Goal: Communication & Community: Connect with others

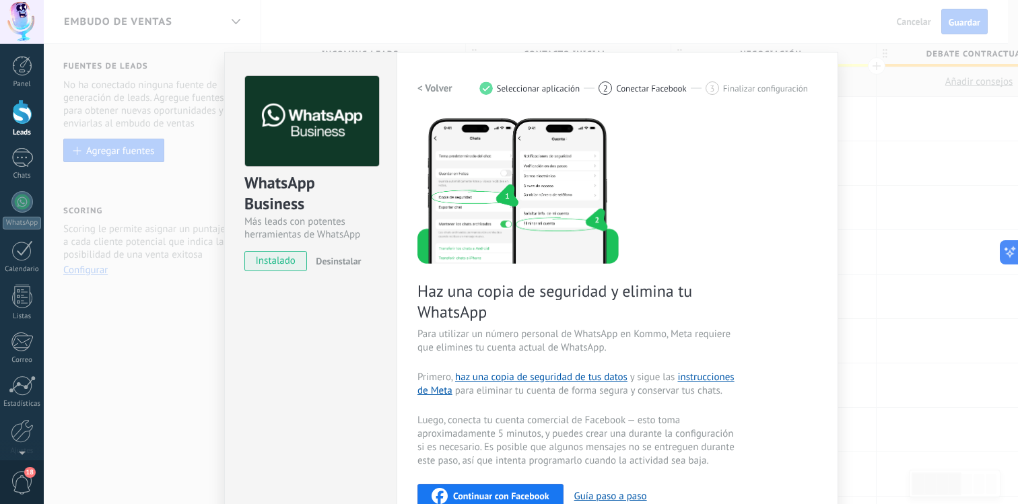
click at [848, 110] on div "WhatsApp Business Más leads con potentes herramientas de WhatsApp instalado Des…" at bounding box center [531, 252] width 974 height 504
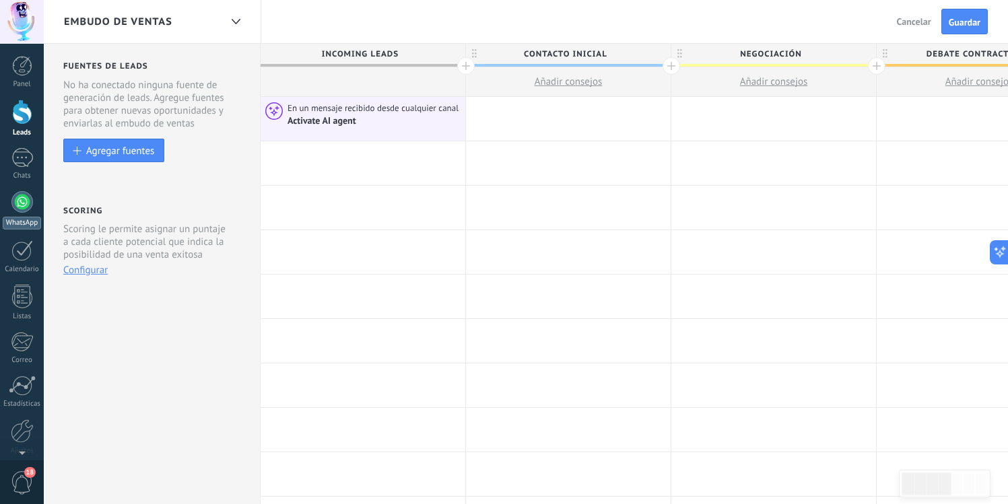
click at [26, 217] on div "WhatsApp" at bounding box center [22, 223] width 38 height 13
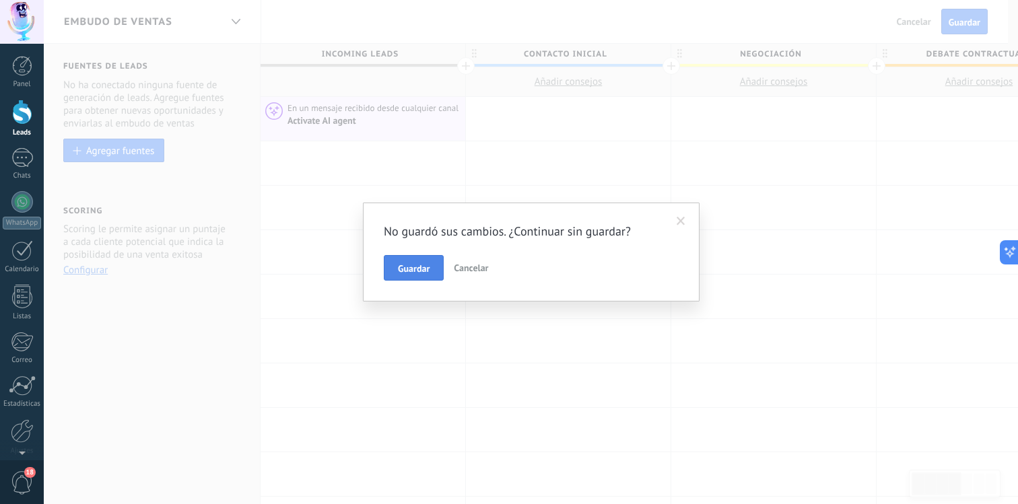
click at [419, 266] on span "Guardar" at bounding box center [414, 268] width 32 height 9
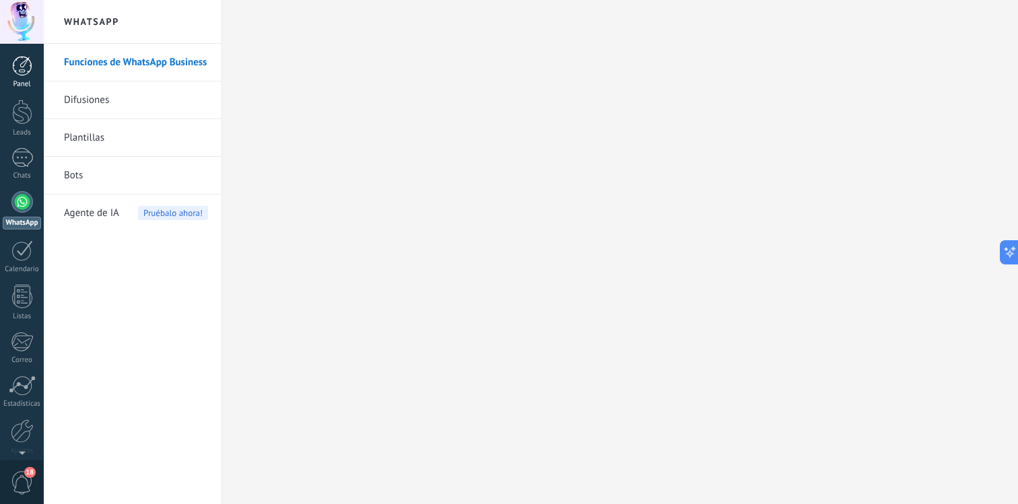
click at [21, 70] on div at bounding box center [22, 66] width 20 height 20
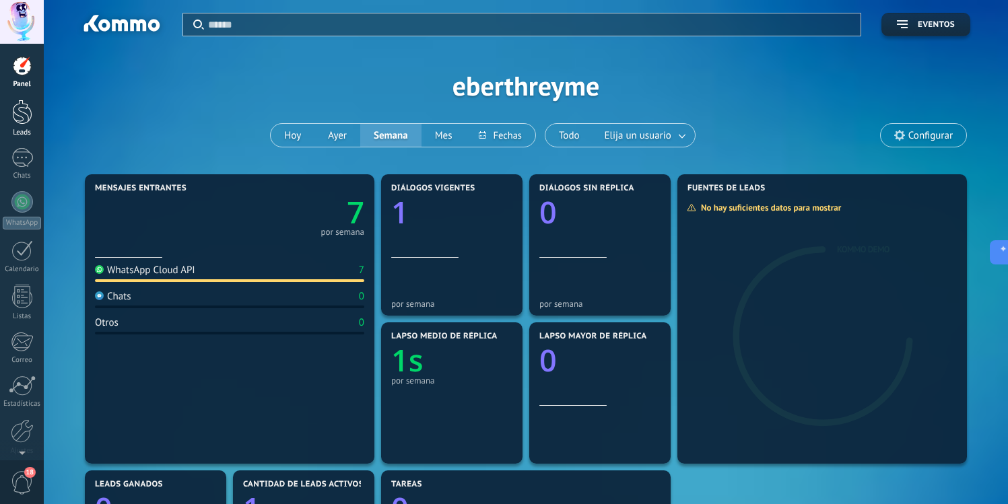
click at [20, 122] on div at bounding box center [22, 112] width 20 height 25
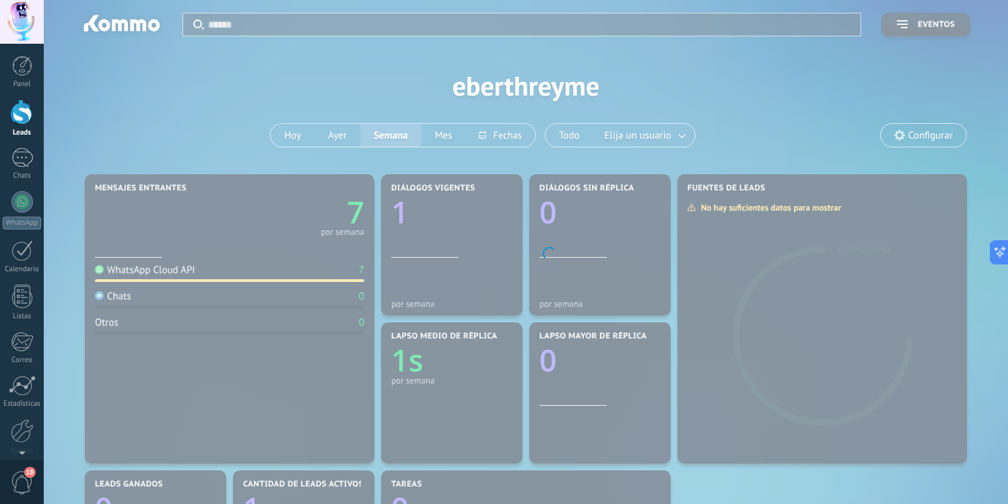
click at [20, 143] on div "Panel Leads Chats WhatsApp Clientes" at bounding box center [22, 286] width 44 height 460
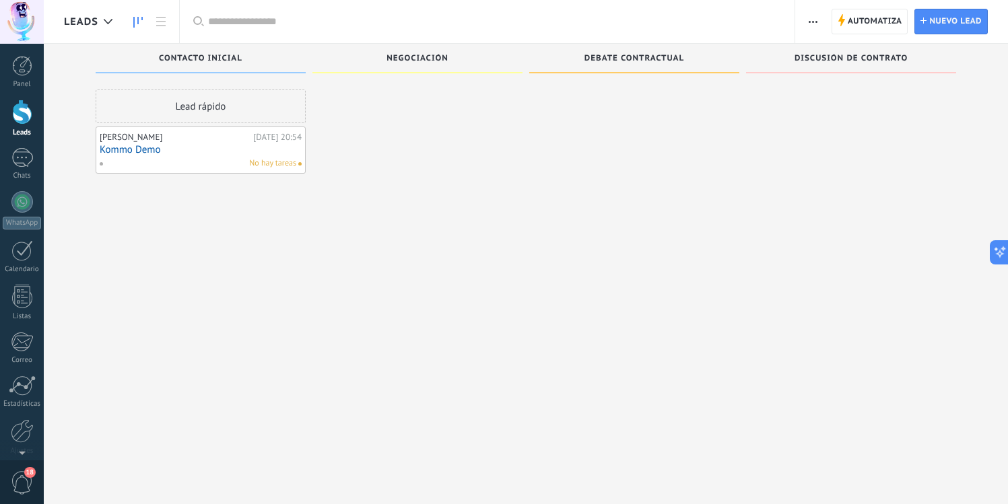
click at [20, 145] on div "Panel Leads Chats WhatsApp Clientes" at bounding box center [22, 286] width 44 height 460
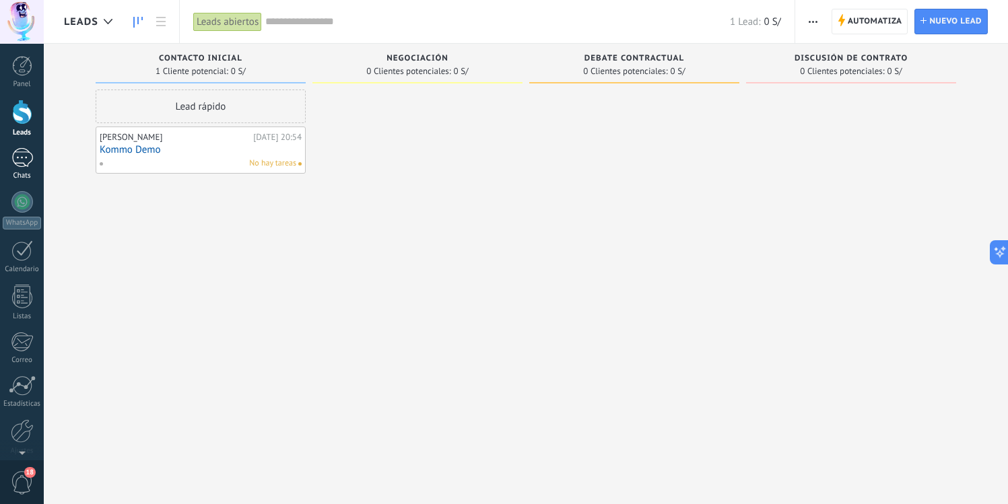
click at [20, 147] on div "Panel Leads Chats WhatsApp Clientes" at bounding box center [22, 286] width 44 height 460
click at [18, 156] on div at bounding box center [22, 158] width 22 height 20
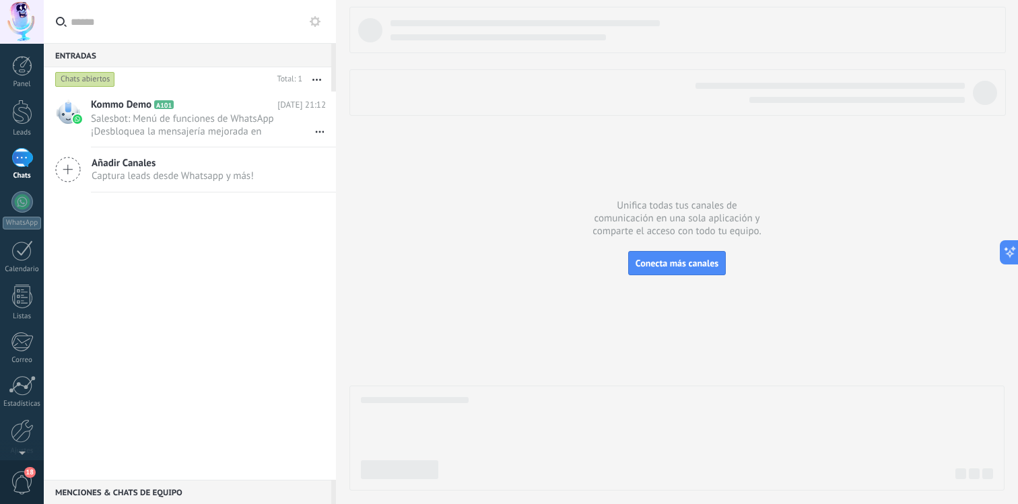
drag, startPoint x: 209, startPoint y: 154, endPoint x: 216, endPoint y: 148, distance: 9.1
click at [216, 148] on div "Añadir Canales Captura leads desde Whatsapp y más!" at bounding box center [190, 169] width 292 height 45
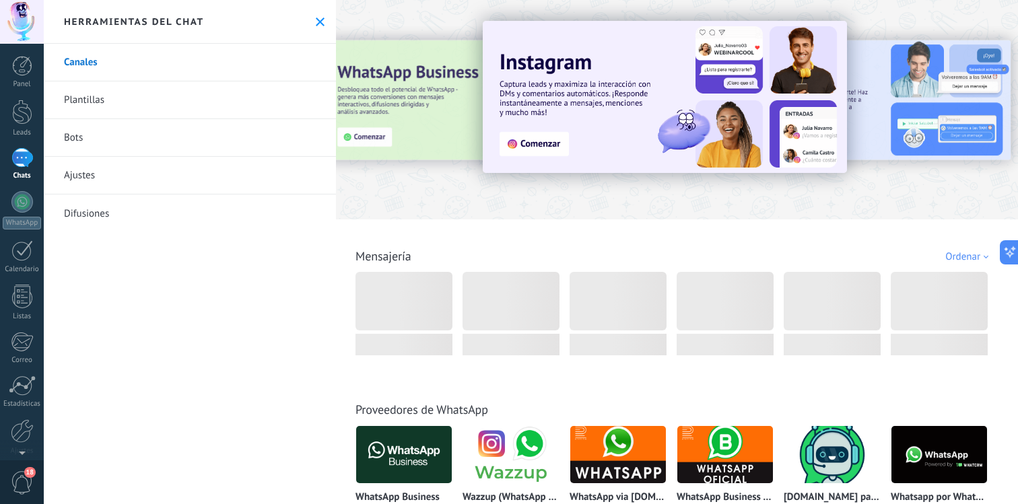
click at [322, 19] on div "Herramientas del chat" at bounding box center [190, 22] width 292 height 44
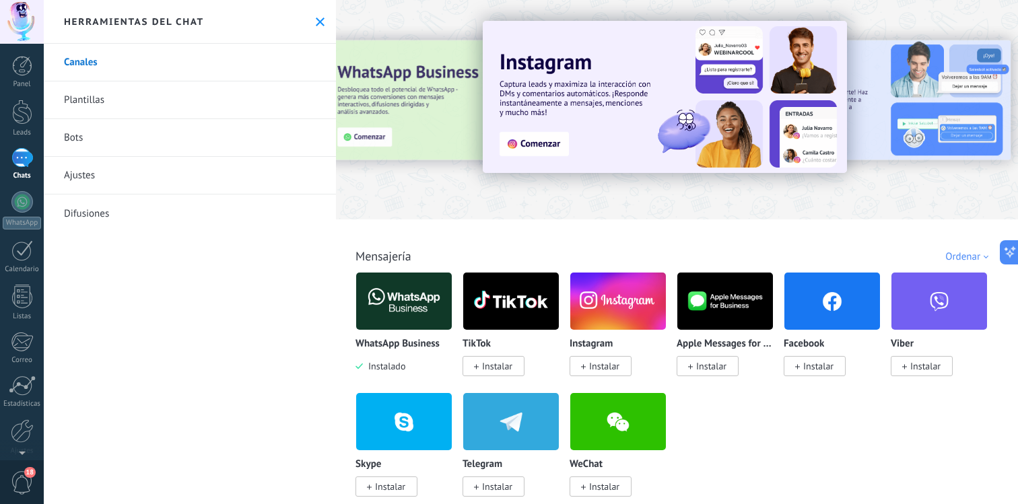
click at [319, 19] on icon at bounding box center [320, 21] width 9 height 9
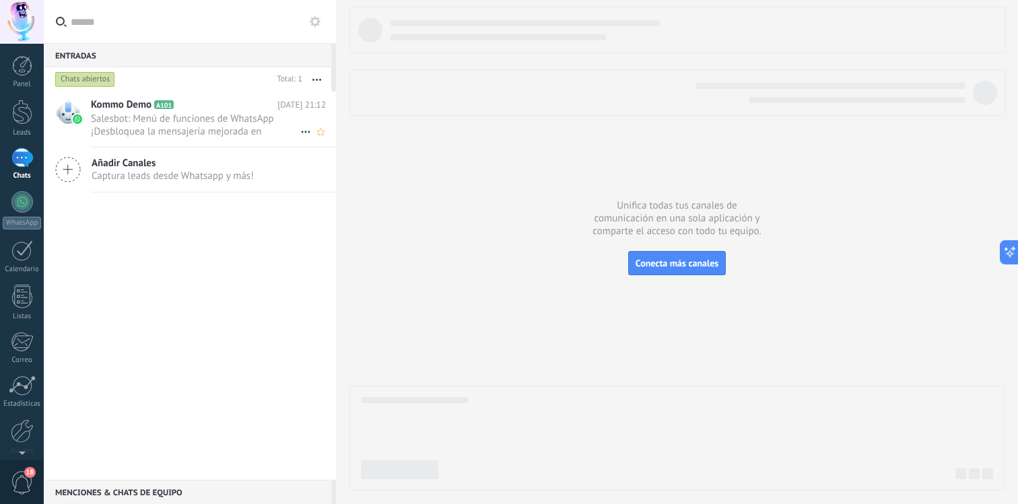
click at [204, 106] on h2 "Kommo Demo A101" at bounding box center [184, 104] width 186 height 13
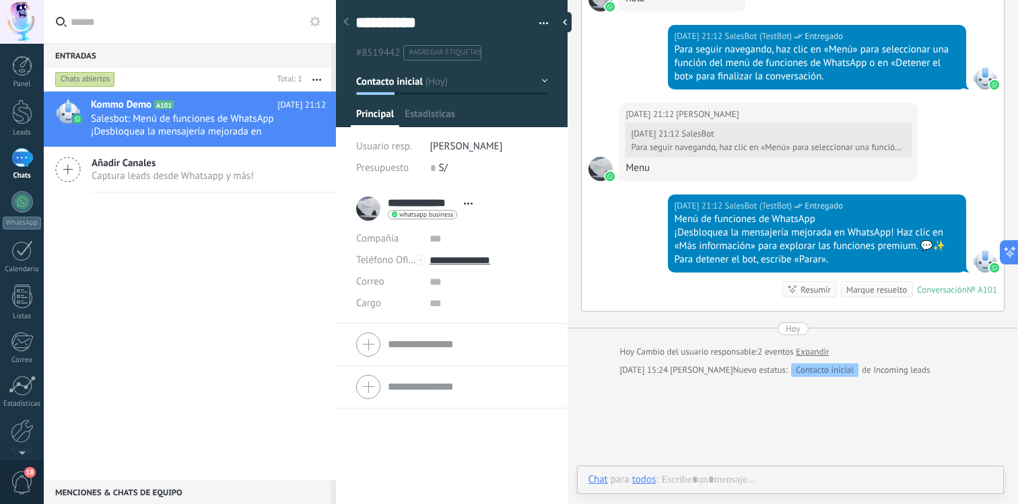
scroll to position [20, 0]
click at [301, 131] on use at bounding box center [305, 132] width 9 height 2
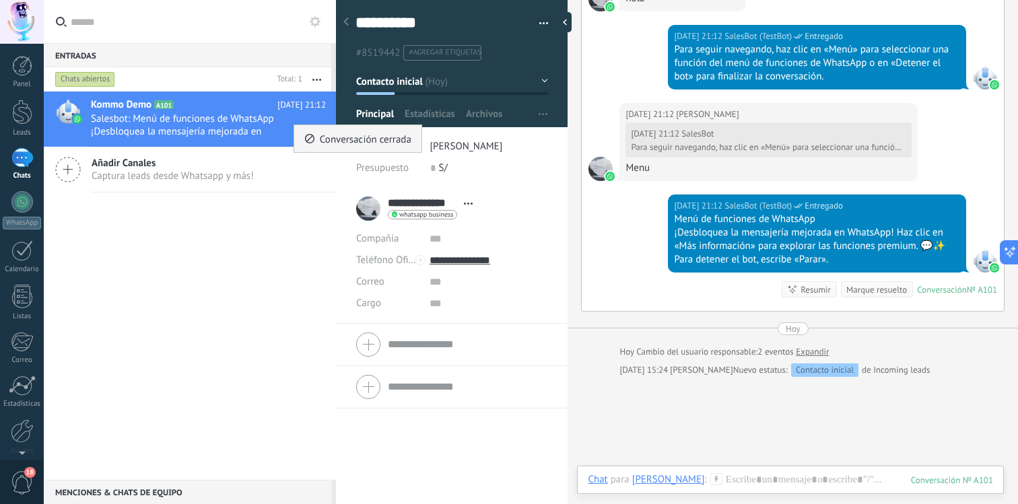
click at [327, 136] on span "Conversación cerrada" at bounding box center [366, 138] width 92 height 27
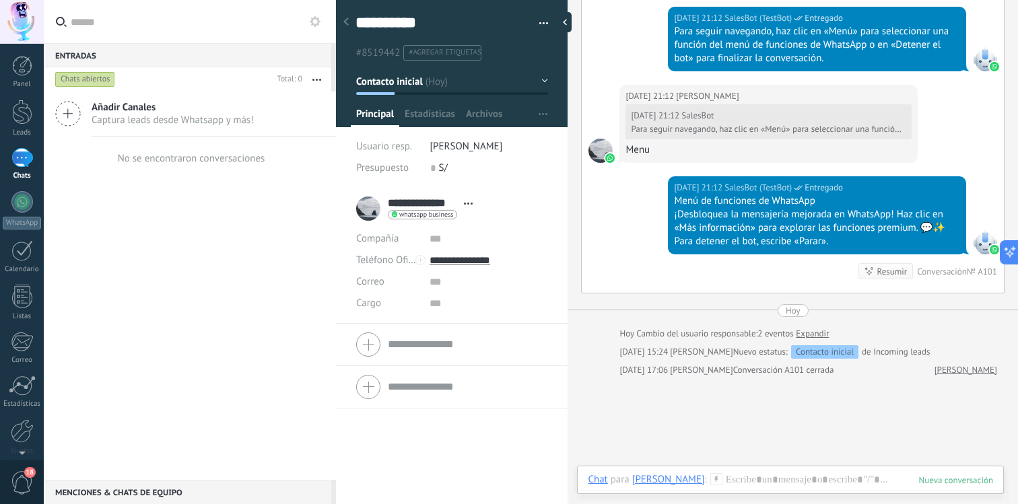
click at [249, 124] on span "Captura leads desde Whatsapp y más!" at bounding box center [173, 120] width 162 height 13
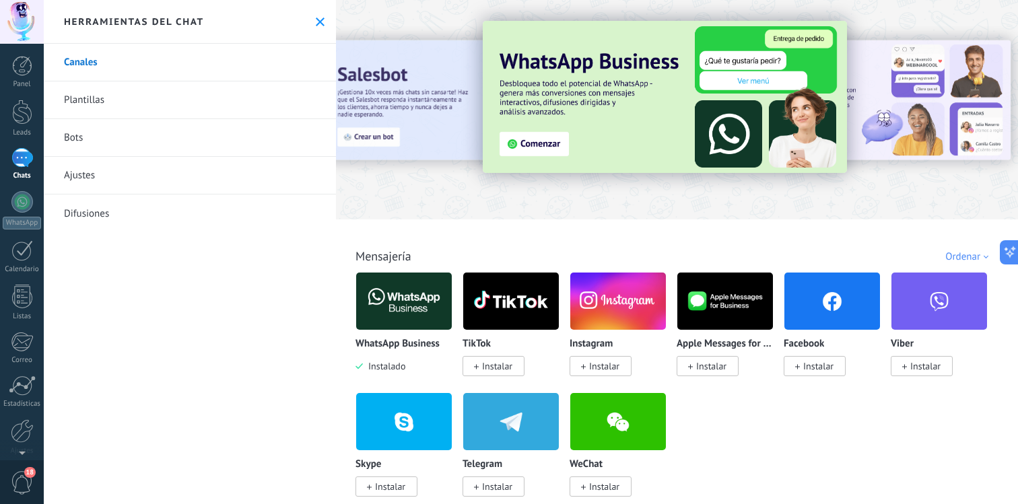
drag, startPoint x: 907, startPoint y: 132, endPoint x: 780, endPoint y: 230, distance: 160.7
click at [952, 73] on div at bounding box center [1010, 108] width 303 height 121
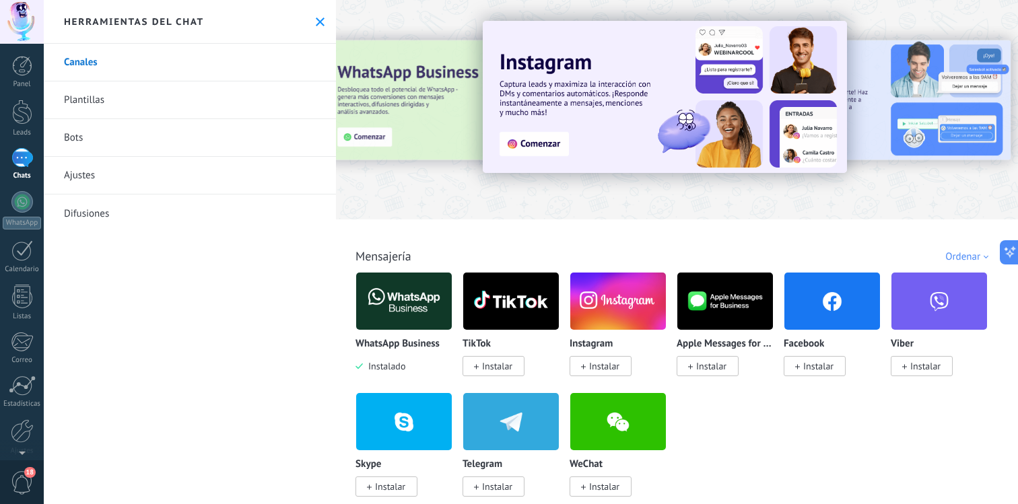
click at [460, 64] on div at bounding box center [347, 108] width 295 height 121
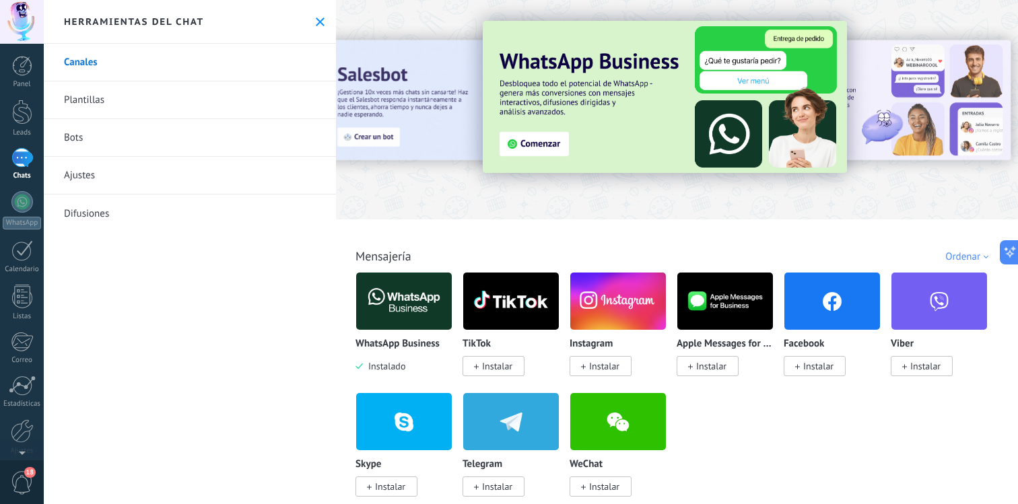
click at [542, 156] on img at bounding box center [665, 97] width 364 height 152
click at [550, 141] on img at bounding box center [665, 97] width 364 height 152
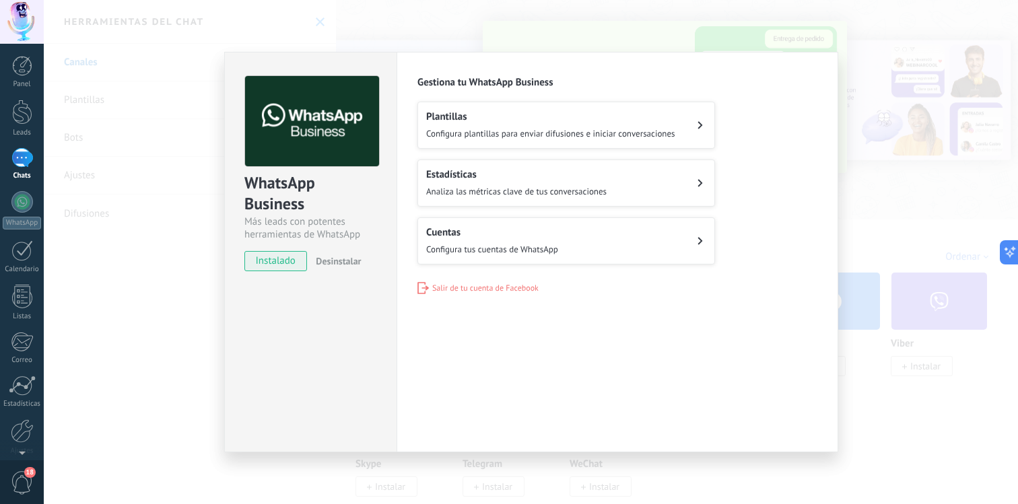
click at [689, 26] on div "WhatsApp Business Más leads con potentes herramientas de WhatsApp instalado Des…" at bounding box center [531, 252] width 974 height 504
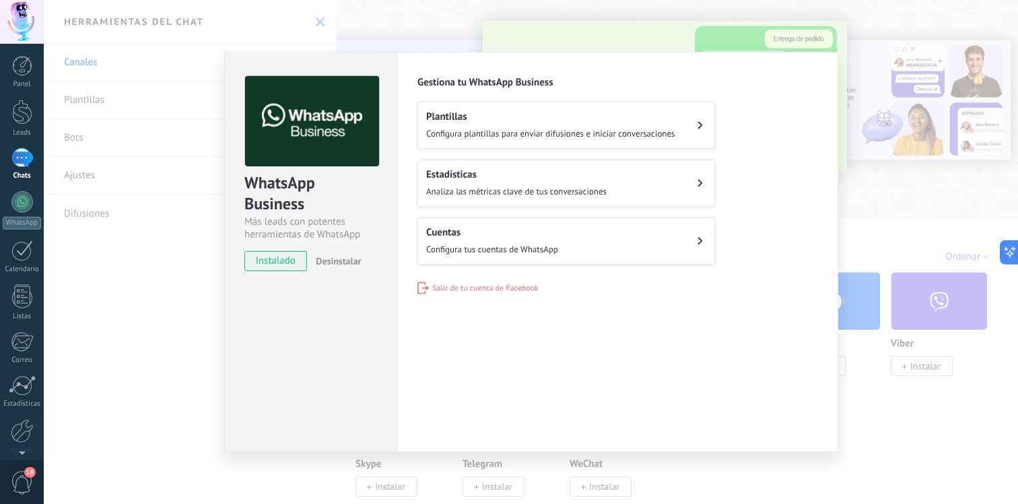
click at [868, 49] on div "WhatsApp Business Más leads con potentes herramientas de WhatsApp instalado Des…" at bounding box center [531, 252] width 974 height 504
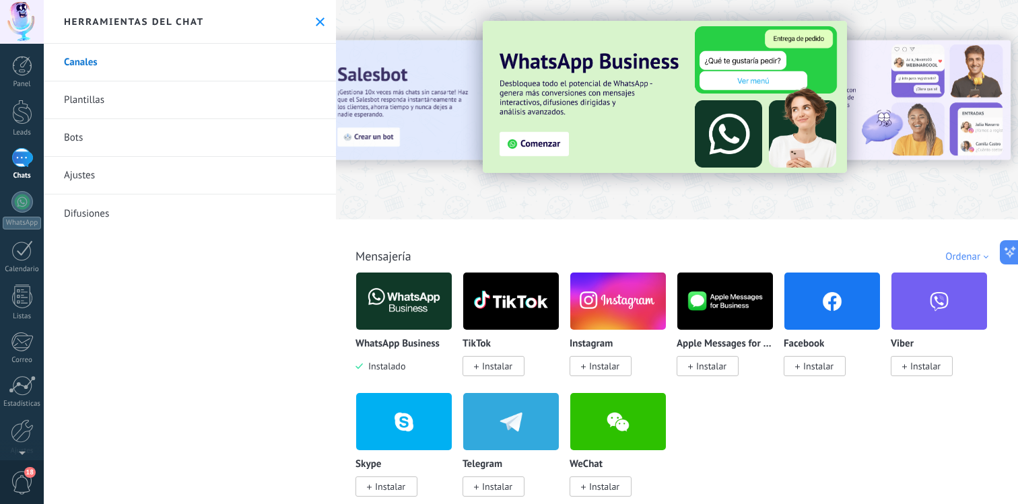
click at [306, 14] on div "Herramientas del chat" at bounding box center [190, 22] width 292 height 44
click at [314, 16] on button at bounding box center [319, 21] width 11 height 11
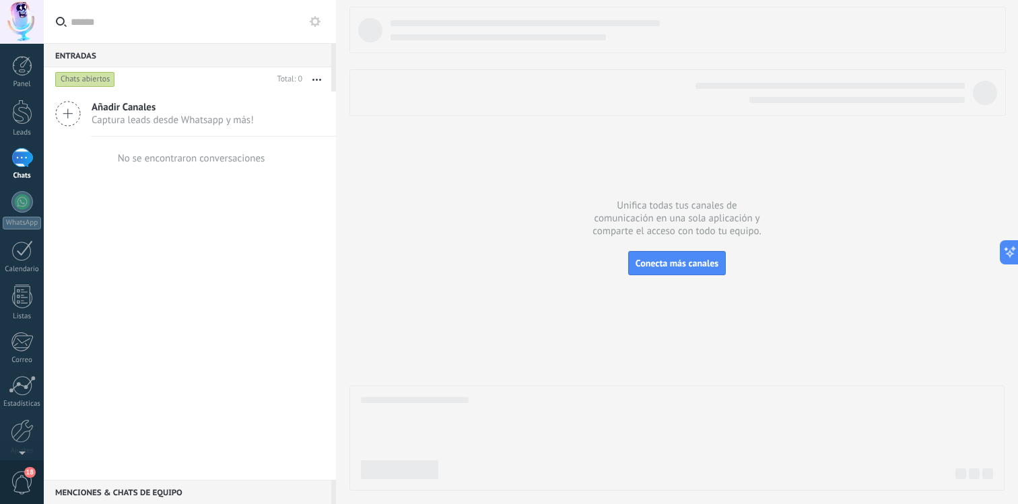
click at [314, 79] on icon "button" at bounding box center [316, 80] width 9 height 2
click at [632, 260] on button "Conecta más canales" at bounding box center [677, 263] width 98 height 24
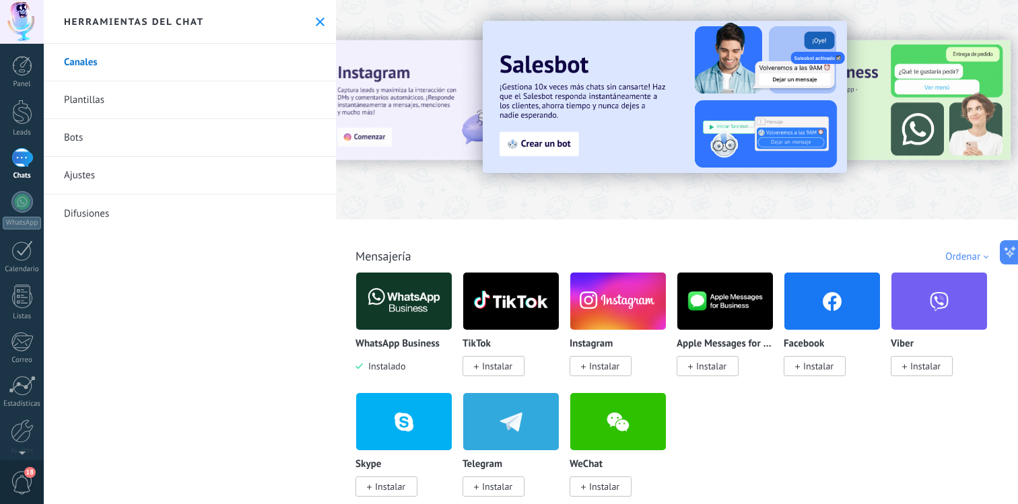
click at [807, 365] on span "Instalar" at bounding box center [818, 366] width 30 height 12
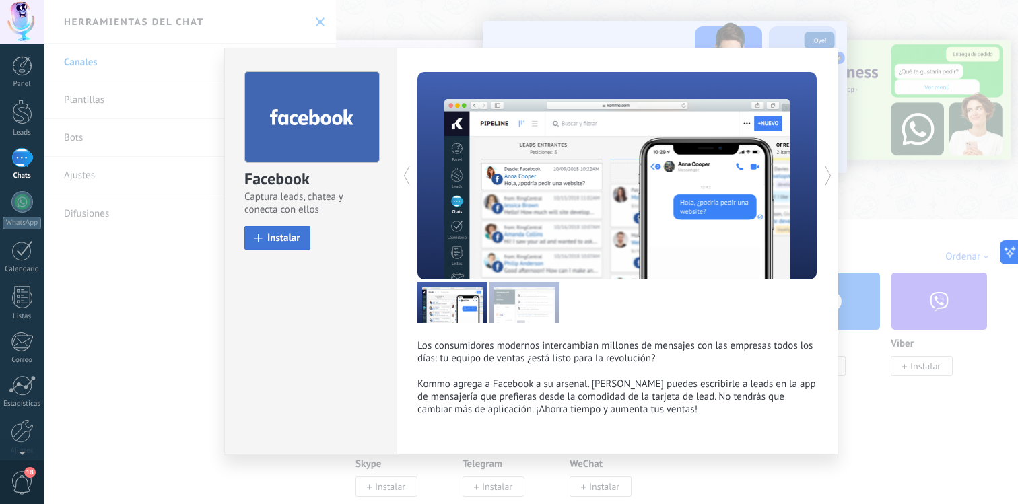
click at [308, 242] on button "Instalar" at bounding box center [277, 238] width 66 height 24
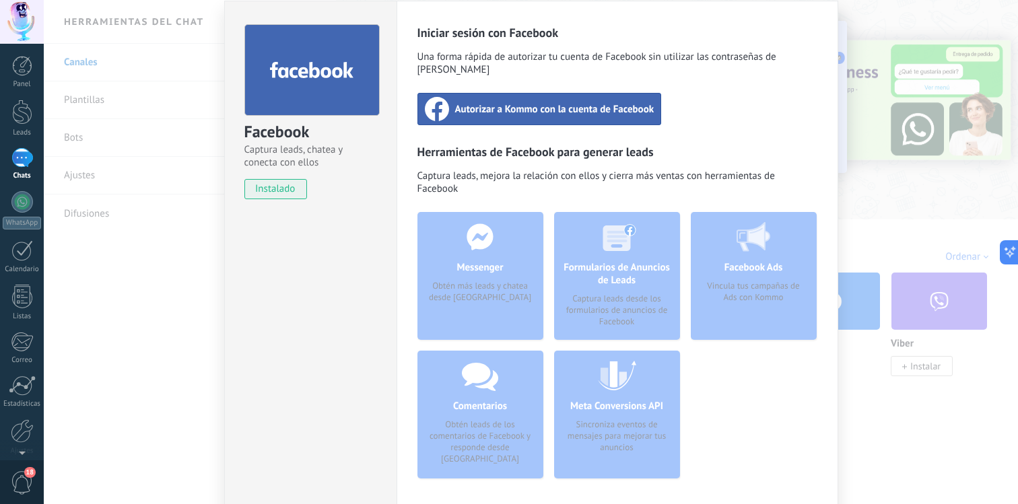
scroll to position [38, 0]
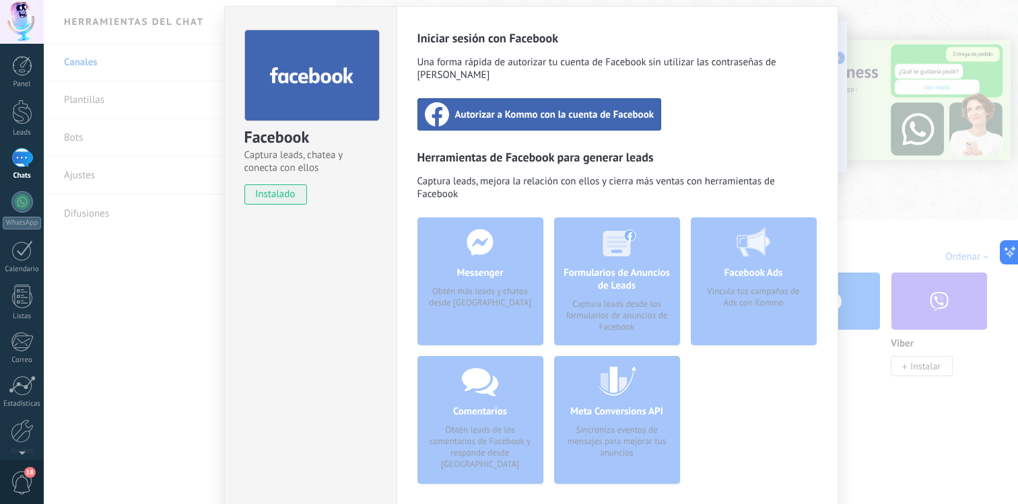
click at [639, 108] on span "Autorizar a Kommo con la cuenta de Facebook" at bounding box center [554, 114] width 199 height 13
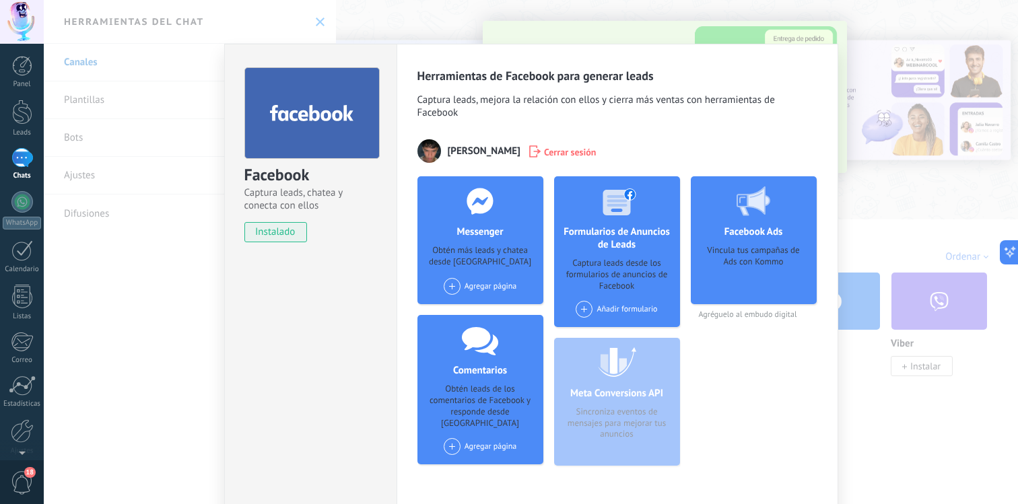
scroll to position [0, 0]
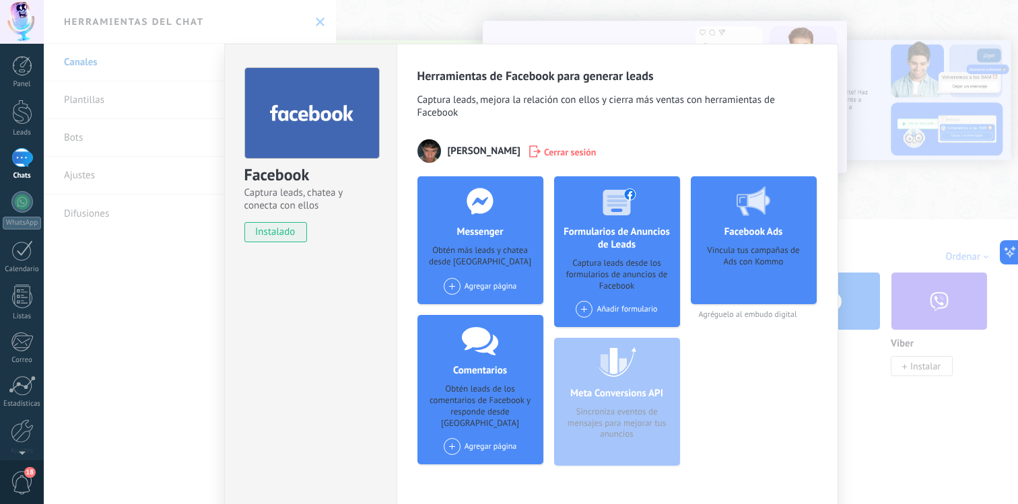
click at [459, 285] on div "Agregar página" at bounding box center [480, 286] width 73 height 17
click at [502, 258] on div "Obtén más leads y chatea desde [GEOGRAPHIC_DATA]" at bounding box center [480, 257] width 104 height 24
click at [499, 226] on h4 "Messenger" at bounding box center [479, 231] width 53 height 13
click at [469, 292] on div "Agregar página Ganga Ventas" at bounding box center [480, 286] width 73 height 17
click at [473, 306] on div "Ganga Ventas" at bounding box center [487, 312] width 90 height 30
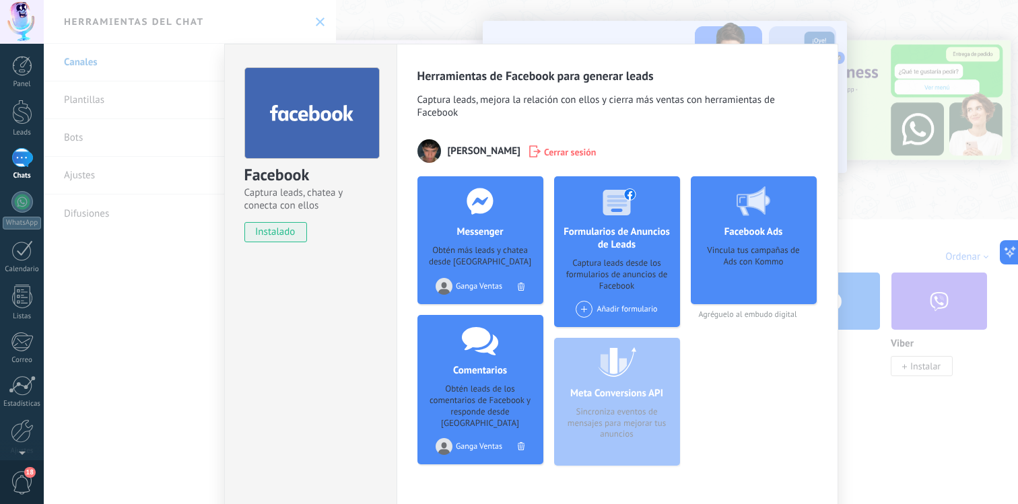
click at [942, 40] on div "Facebook Captura leads, chatea y conecta con ellos instalado Desinstalar Herram…" at bounding box center [531, 252] width 974 height 504
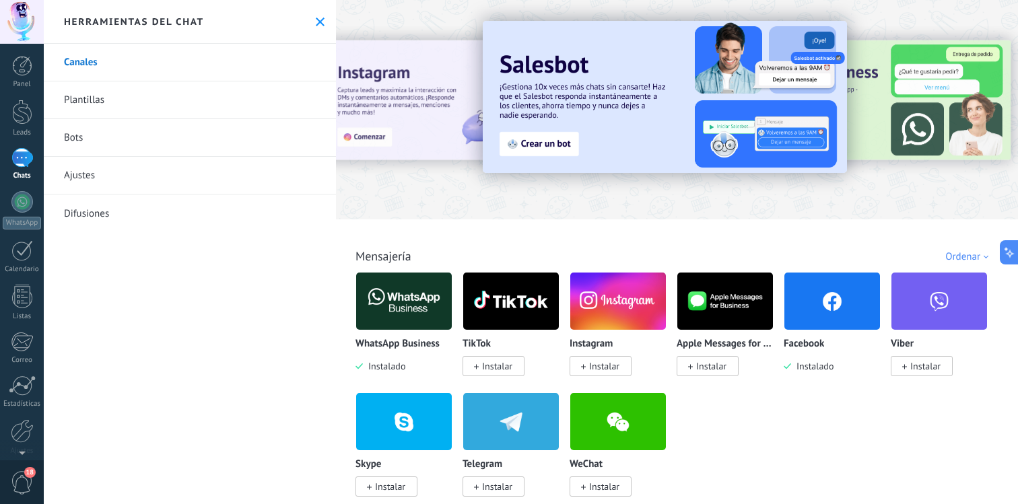
click at [314, 24] on button at bounding box center [319, 21] width 11 height 11
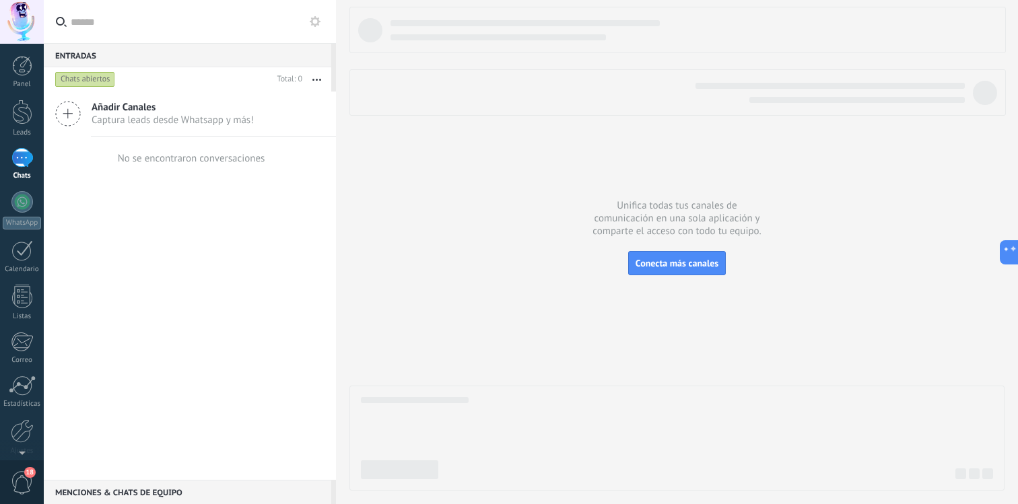
click at [190, 107] on span "Añadir Canales" at bounding box center [173, 107] width 162 height 13
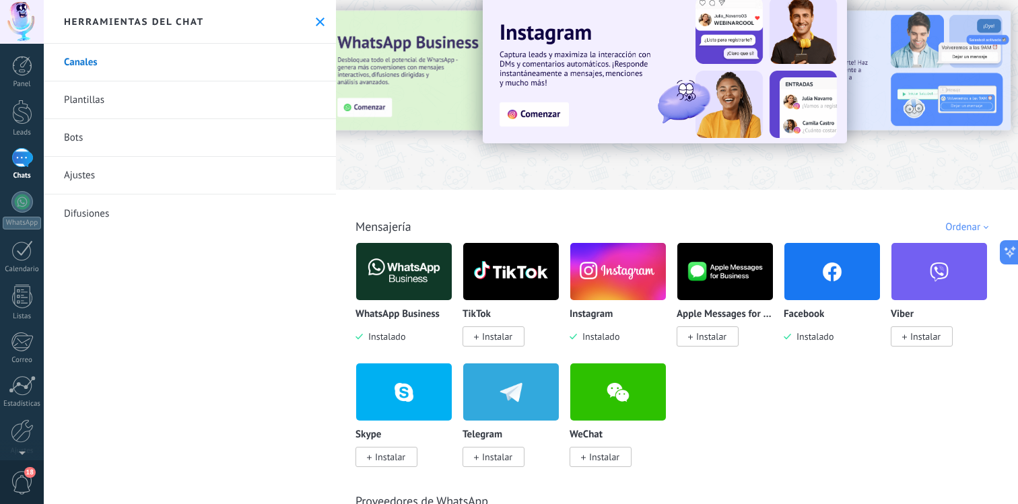
scroll to position [27, 0]
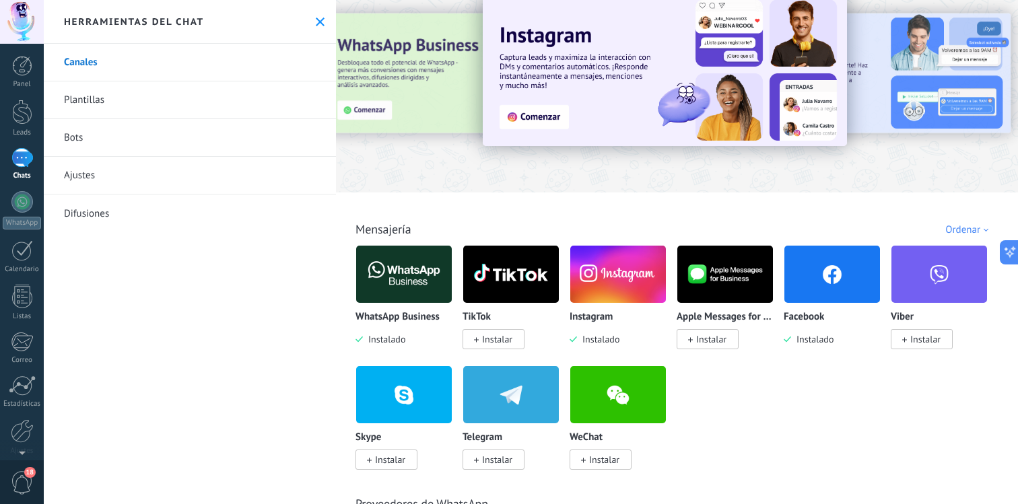
click at [316, 19] on icon at bounding box center [320, 21] width 9 height 9
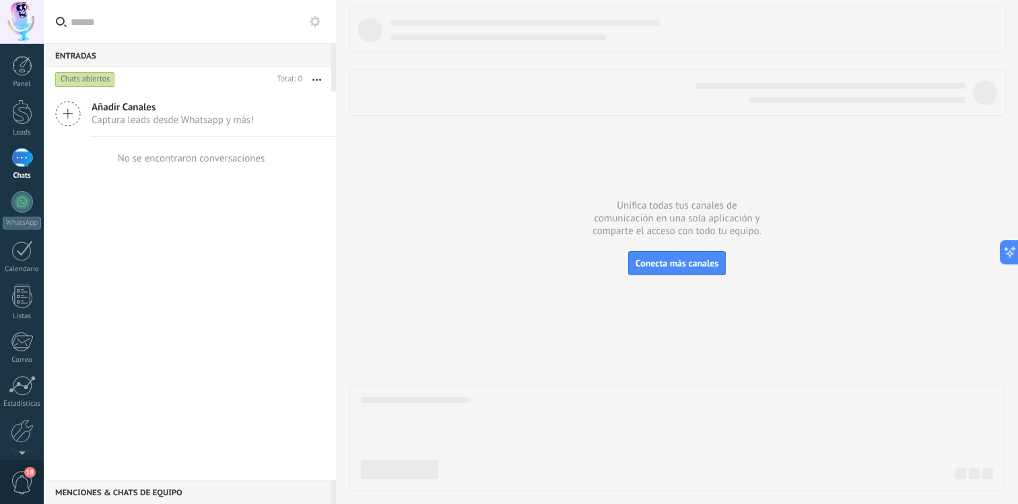
click at [654, 250] on div at bounding box center [676, 249] width 655 height 484
click at [654, 252] on div "Unifica todas tus canales de comunicación en una sola aplicación y comparte el …" at bounding box center [677, 252] width 682 height 504
click at [681, 276] on div at bounding box center [676, 249] width 655 height 484
click at [677, 266] on span "Conecta más canales" at bounding box center [676, 263] width 83 height 12
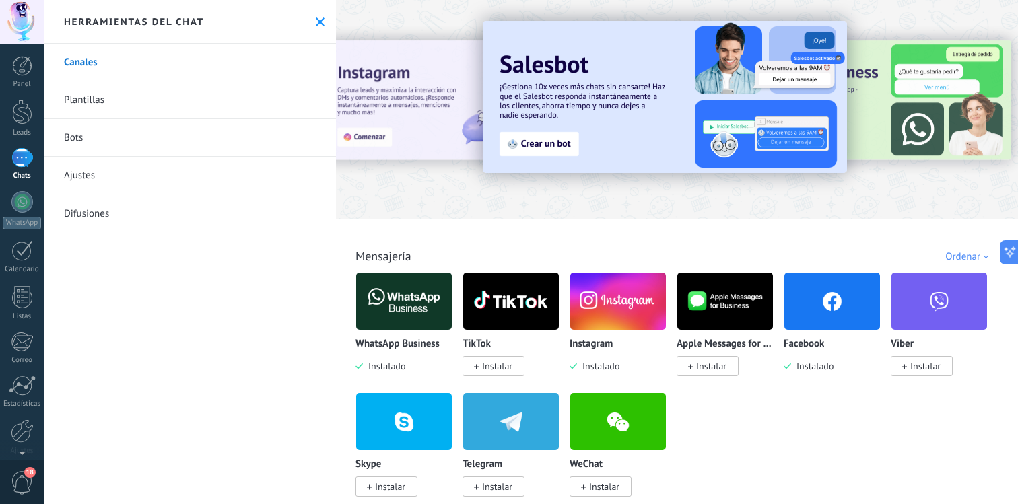
click at [300, 22] on div "Herramientas del chat" at bounding box center [190, 22] width 292 height 44
click at [319, 21] on icon at bounding box center [320, 21] width 9 height 9
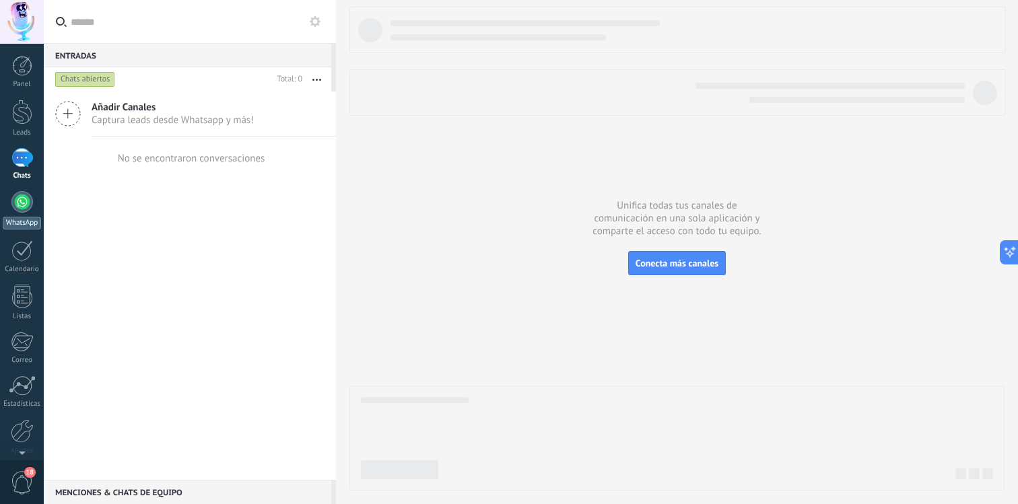
click at [20, 227] on div "WhatsApp" at bounding box center [22, 223] width 38 height 13
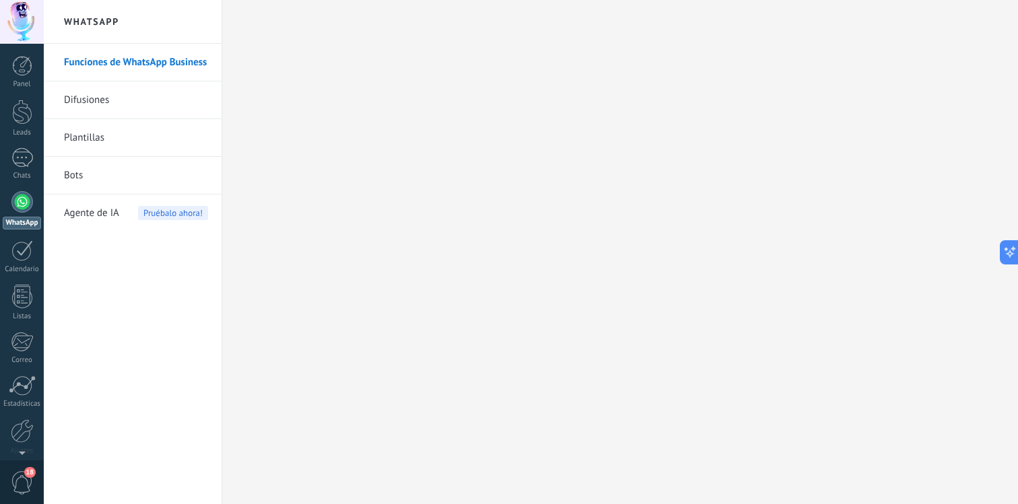
click at [148, 69] on link "Funciones de WhatsApp Business" at bounding box center [136, 63] width 144 height 38
